Goal: Check status: Check status

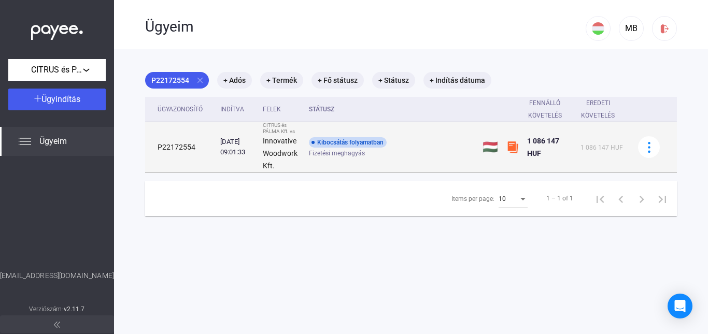
drag, startPoint x: 336, startPoint y: 140, endPoint x: 323, endPoint y: 140, distance: 12.5
click at [334, 140] on div "Kibocsátás folyamatban" at bounding box center [348, 142] width 78 height 10
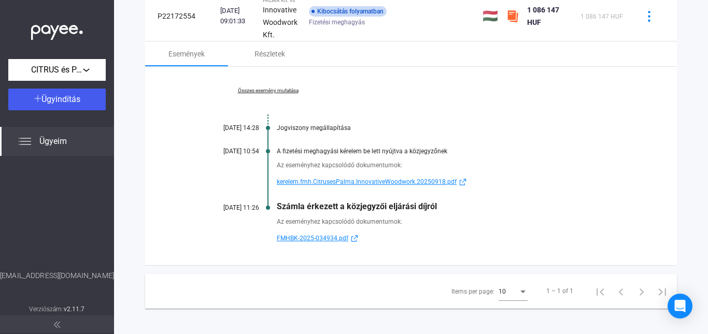
scroll to position [137, 0]
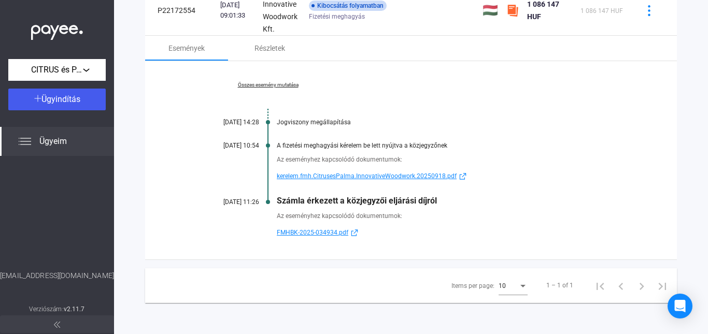
click at [281, 86] on link "Összes esemény mutatása" at bounding box center [268, 85] width 142 height 6
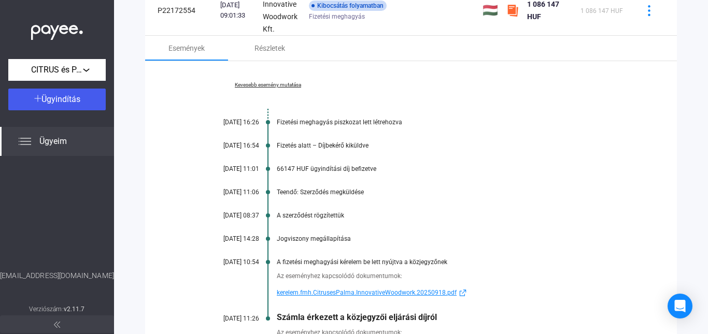
scroll to position [0, 0]
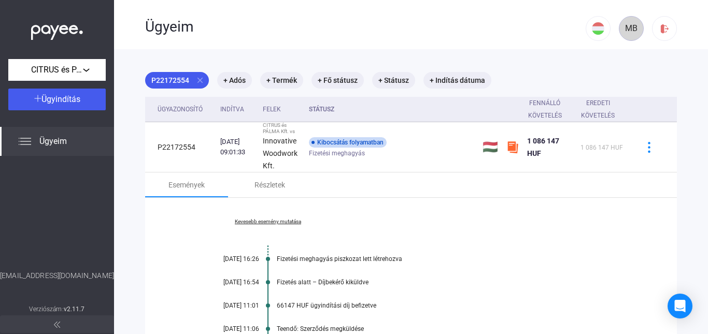
click at [623, 29] on div "MB" at bounding box center [632, 28] width 18 height 12
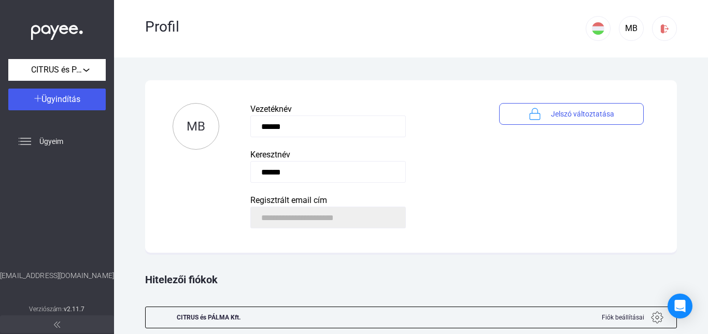
scroll to position [25, 0]
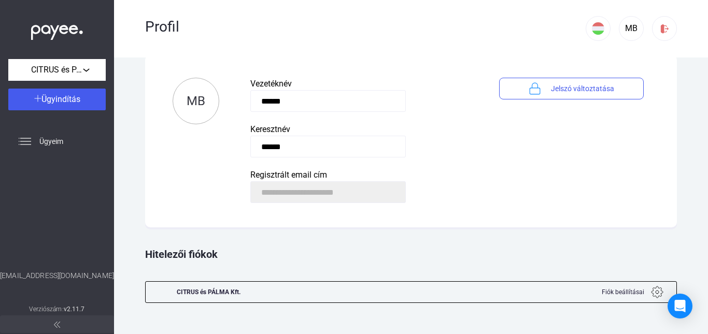
click at [46, 28] on img at bounding box center [57, 29] width 52 height 21
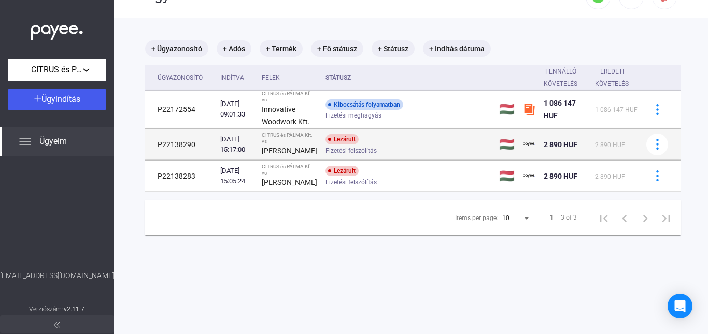
scroll to position [49, 0]
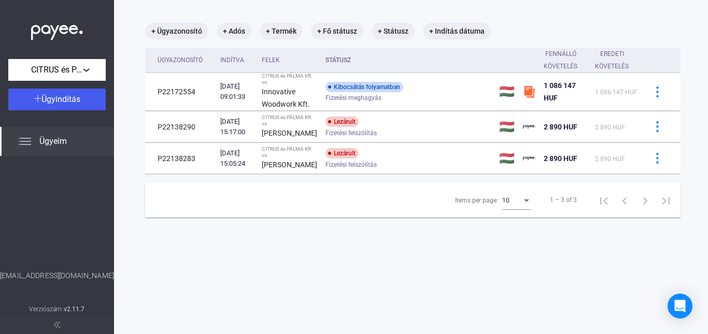
click at [54, 324] on img at bounding box center [57, 325] width 6 height 6
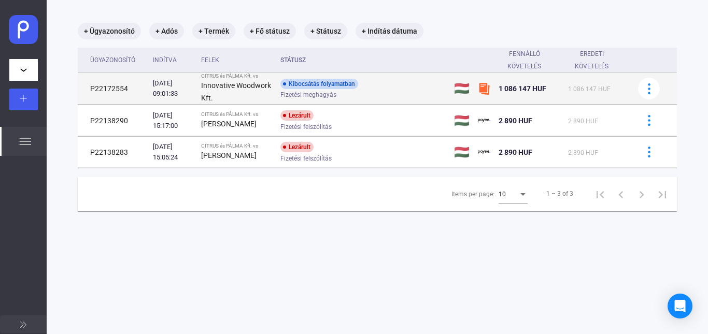
scroll to position [0, 0]
